Goal: Transaction & Acquisition: Purchase product/service

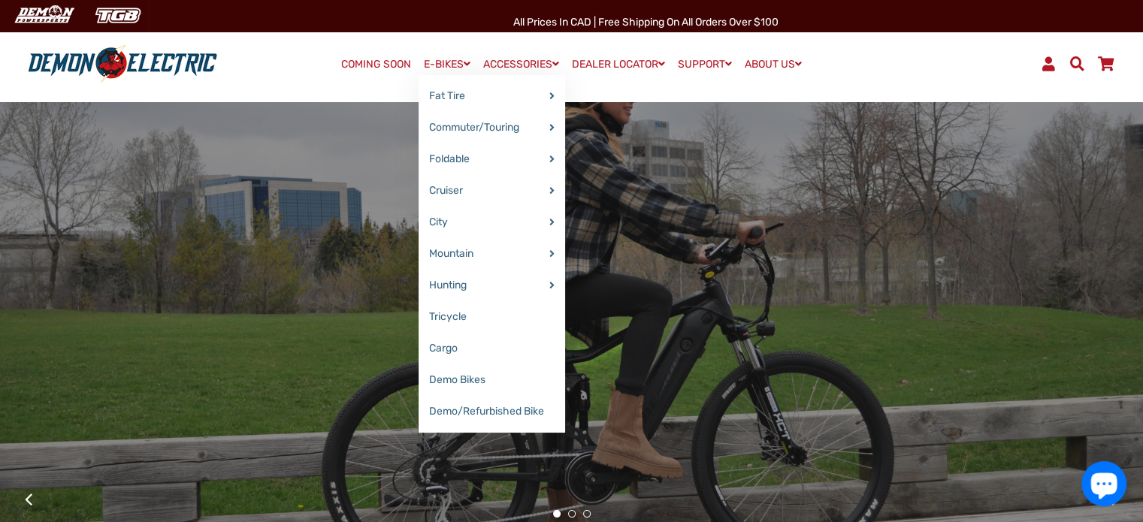
click at [442, 65] on link "E-BIKES" at bounding box center [446, 64] width 57 height 22
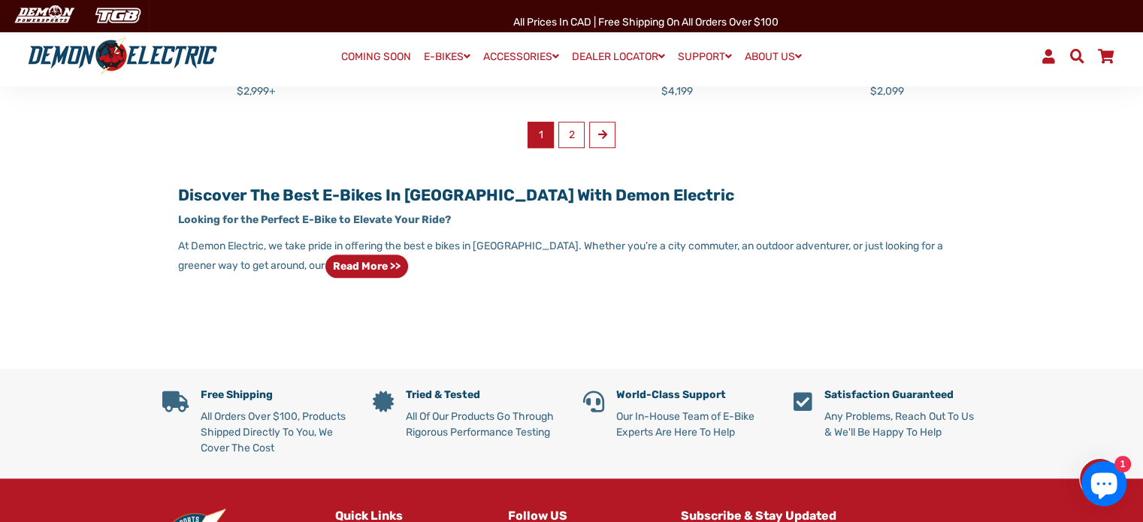
scroll to position [951, 0]
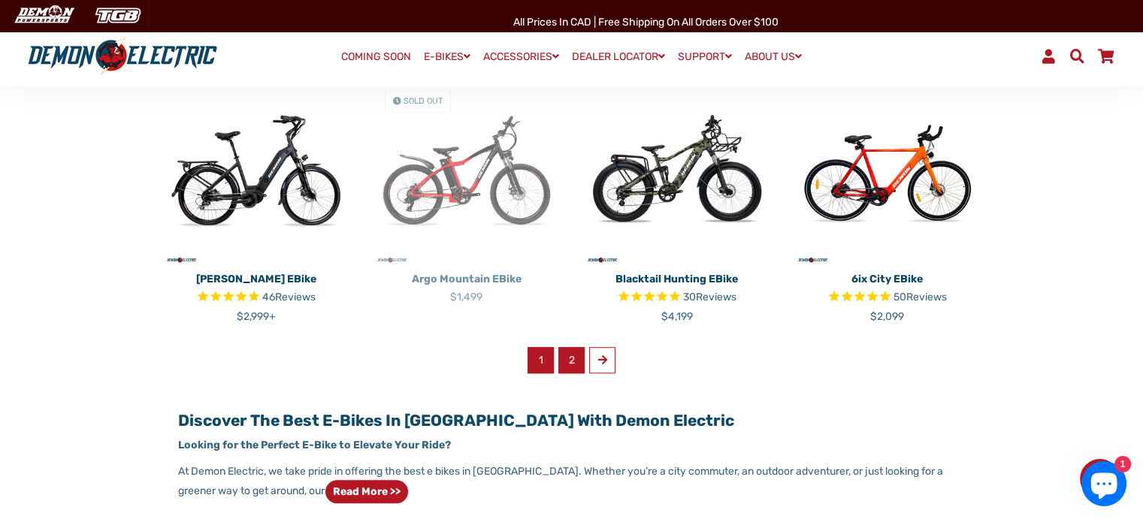
click at [568, 358] on link "2" at bounding box center [571, 360] width 26 height 26
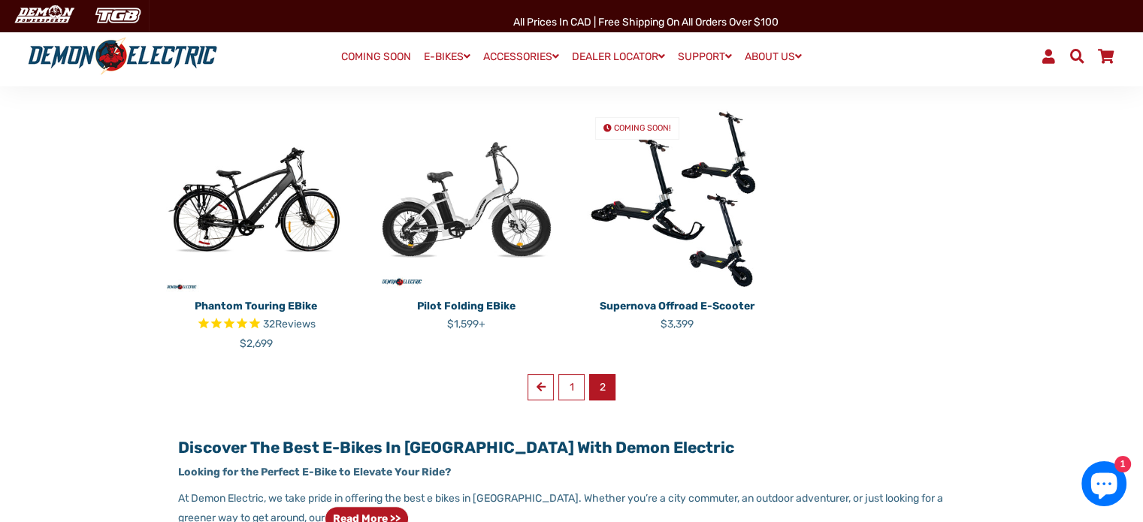
scroll to position [400, 0]
